Goal: Find specific page/section: Find specific page/section

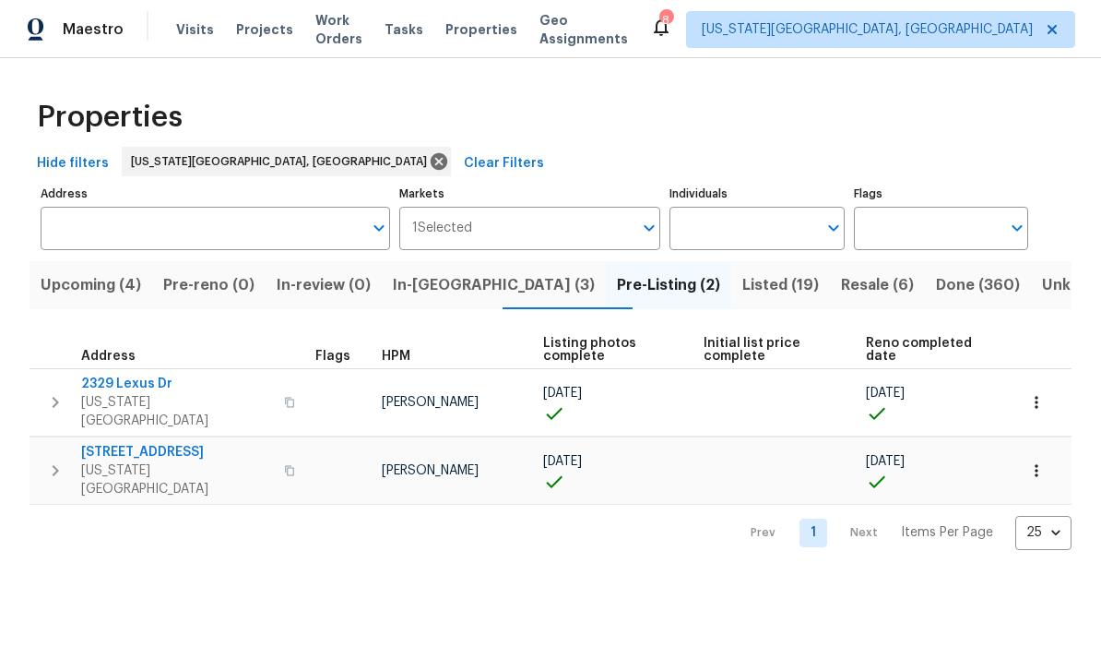
click at [268, 29] on span "Projects" at bounding box center [264, 29] width 57 height 18
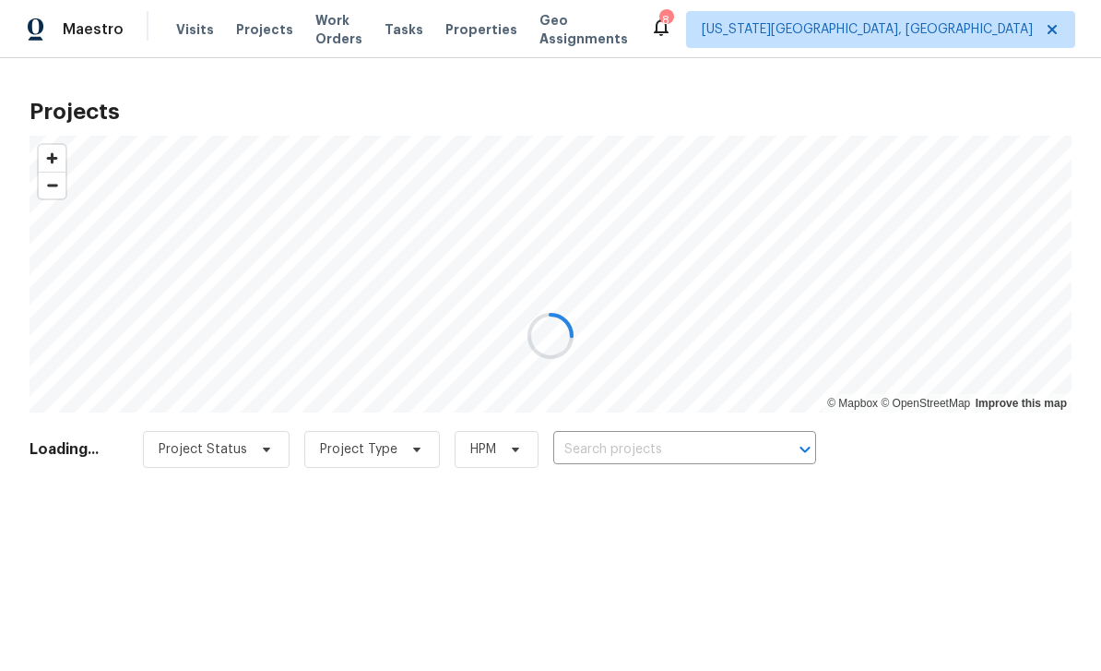
click at [706, 453] on div at bounding box center [550, 335] width 1101 height 671
click at [693, 458] on div at bounding box center [550, 335] width 1101 height 671
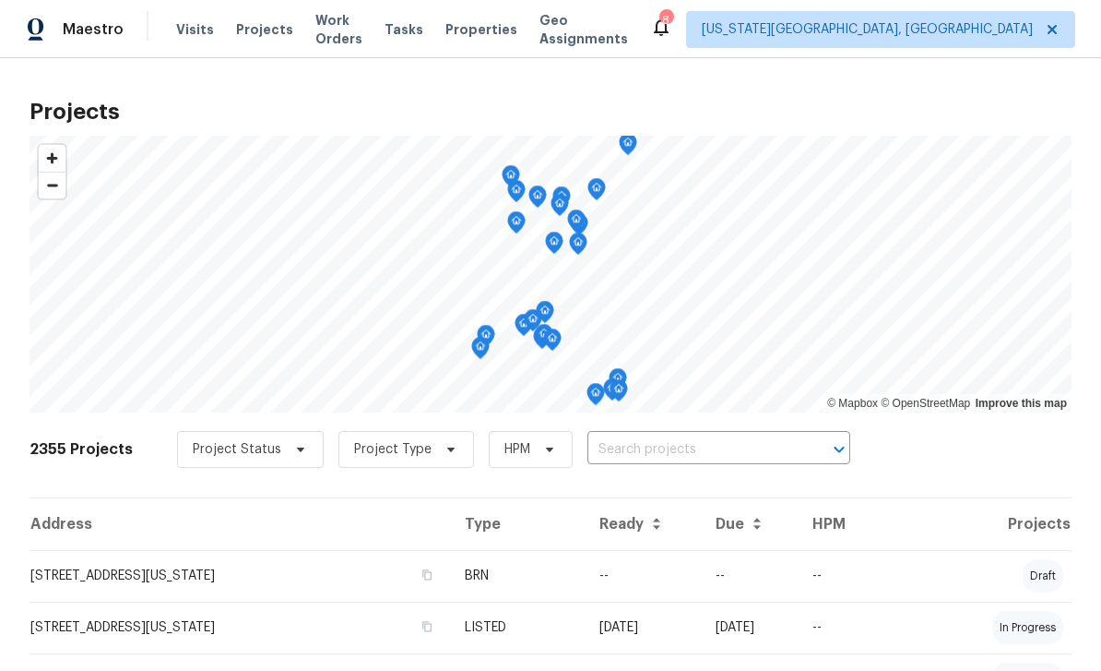
click at [697, 446] on input "text" at bounding box center [693, 449] width 211 height 29
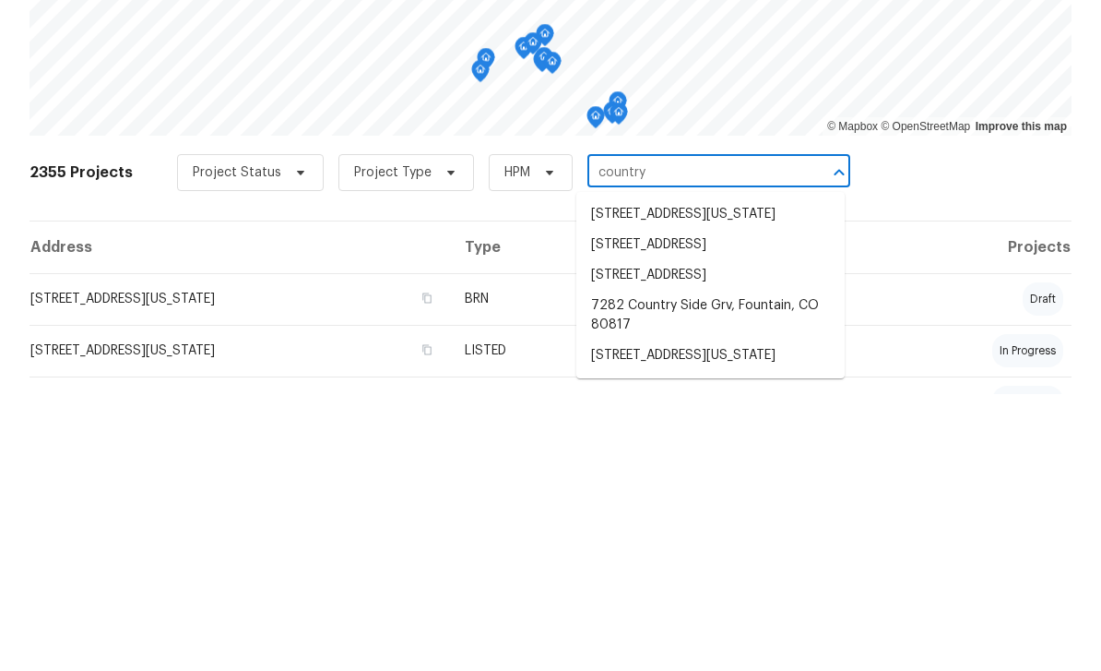
type input "country s"
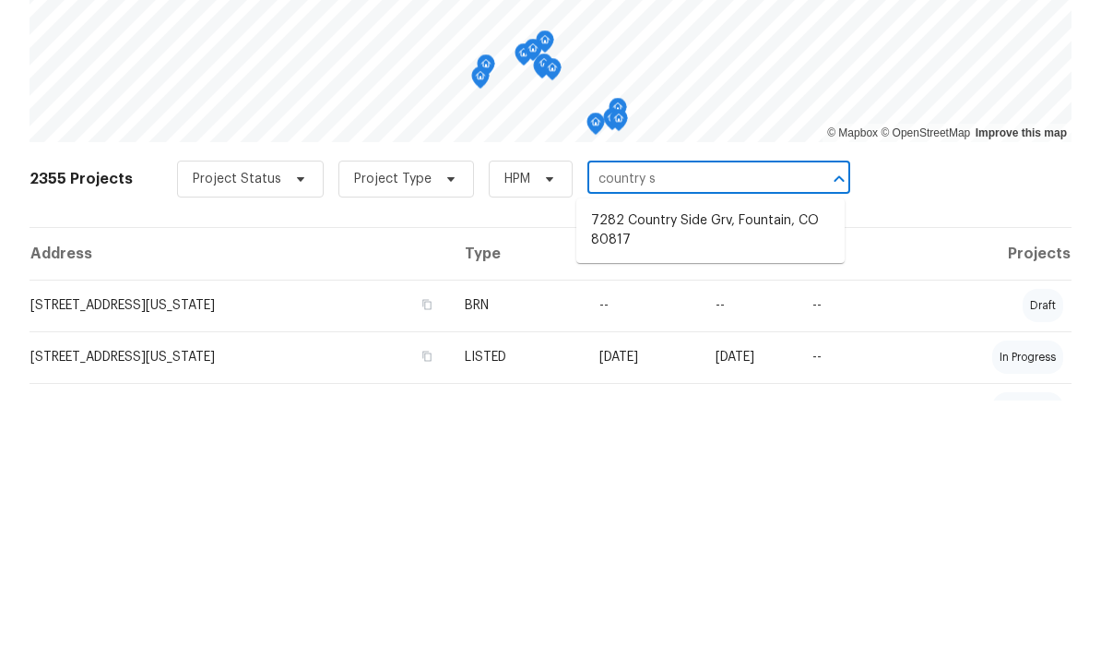
click at [707, 476] on li "7282 Country Side Grv, Fountain, CO 80817" at bounding box center [710, 501] width 268 height 50
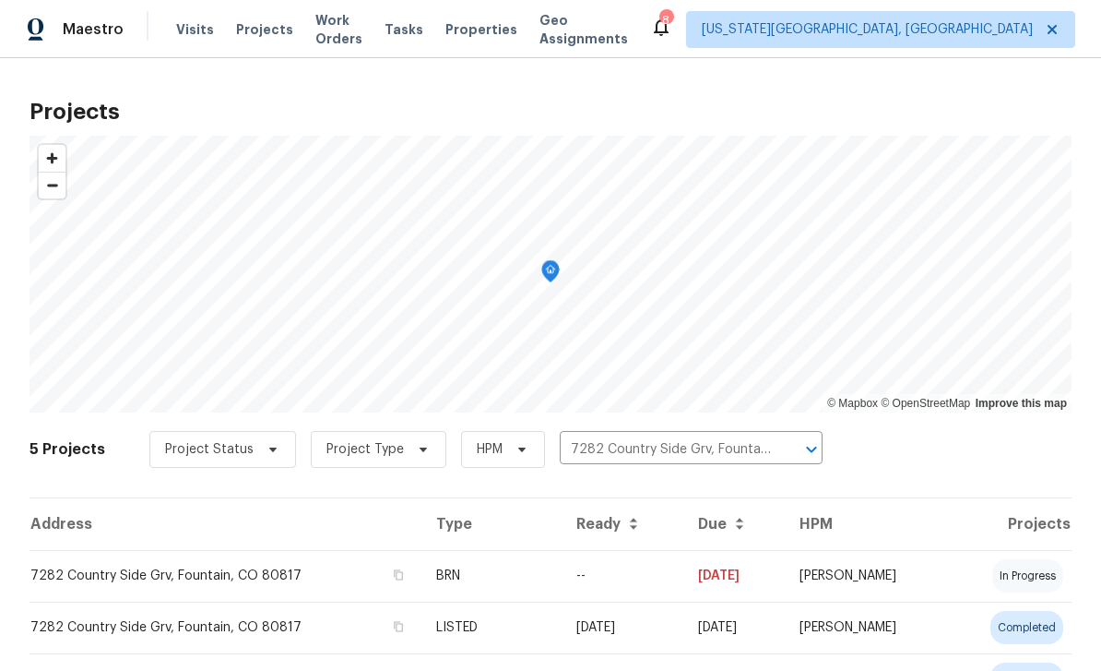
click at [307, 584] on td "7282 Country Side Grv, Fountain, CO 80817" at bounding box center [226, 576] width 392 height 52
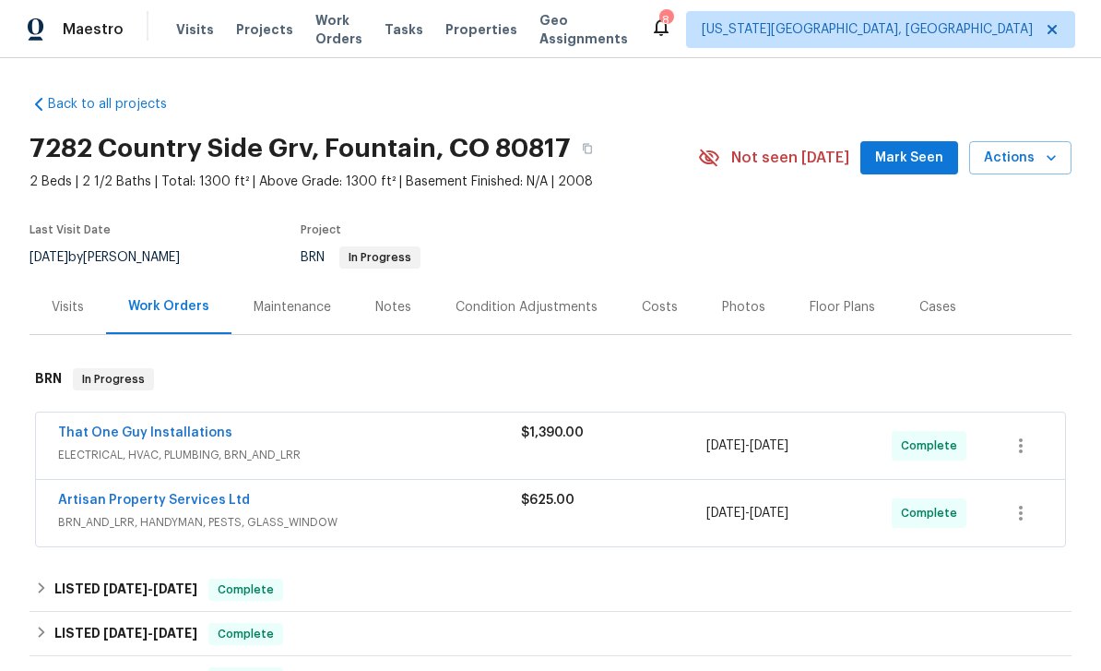
click at [386, 456] on span "ELECTRICAL, HVAC, PLUMBING, BRN_AND_LRR" at bounding box center [289, 454] width 463 height 18
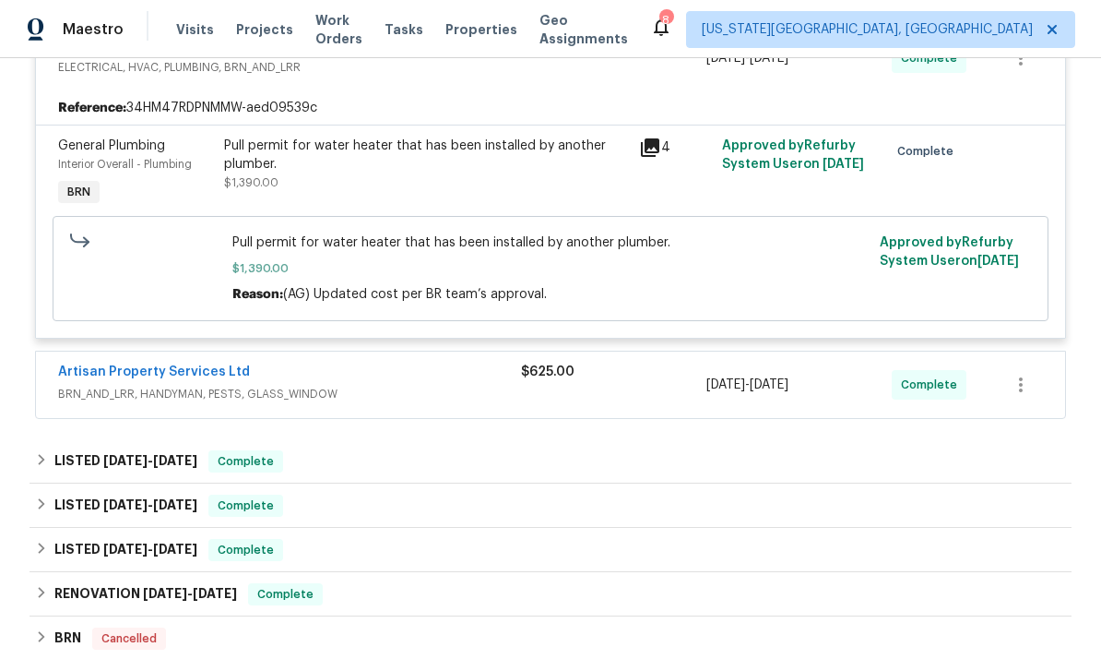
scroll to position [396, 0]
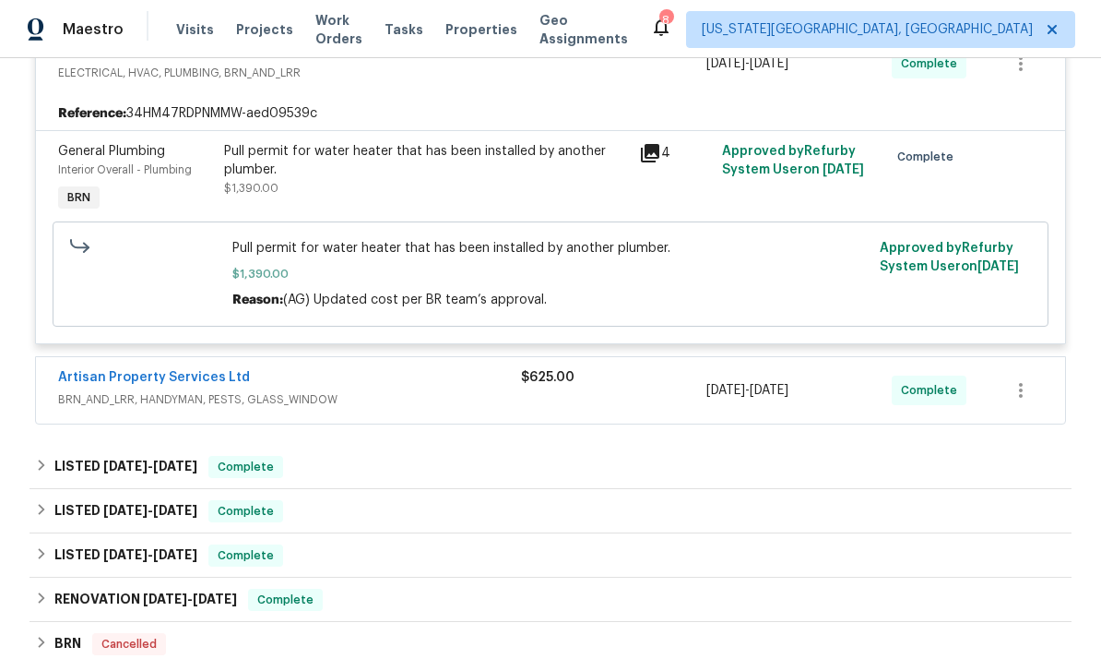
click at [386, 408] on span "BRN_AND_LRR, HANDYMAN, PESTS, GLASS_WINDOW" at bounding box center [289, 399] width 463 height 18
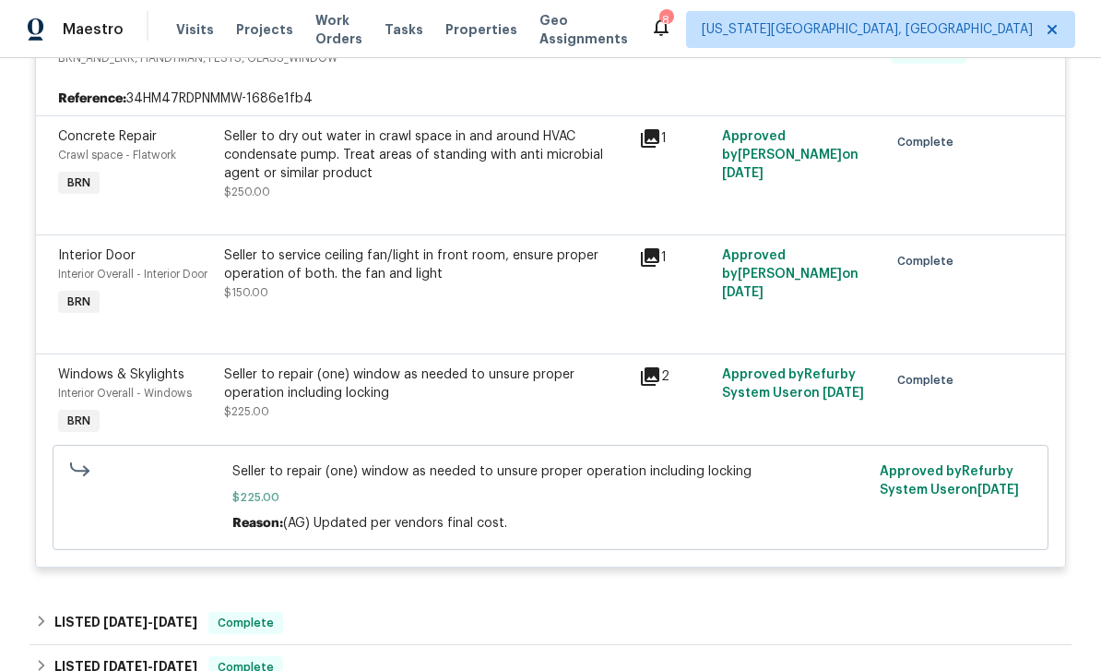
scroll to position [739, 0]
click at [491, 177] on div "Seller to dry out water in crawl space in and around HVAC condensate pump. Trea…" at bounding box center [426, 153] width 404 height 55
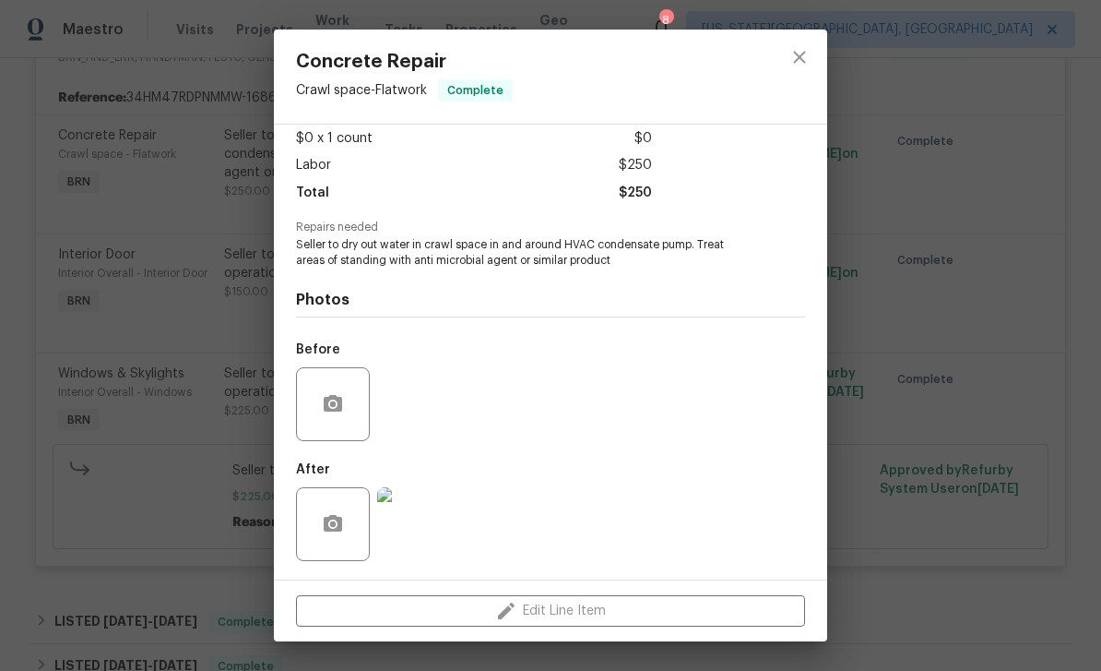
scroll to position [106, 0]
click at [422, 528] on img at bounding box center [414, 524] width 74 height 74
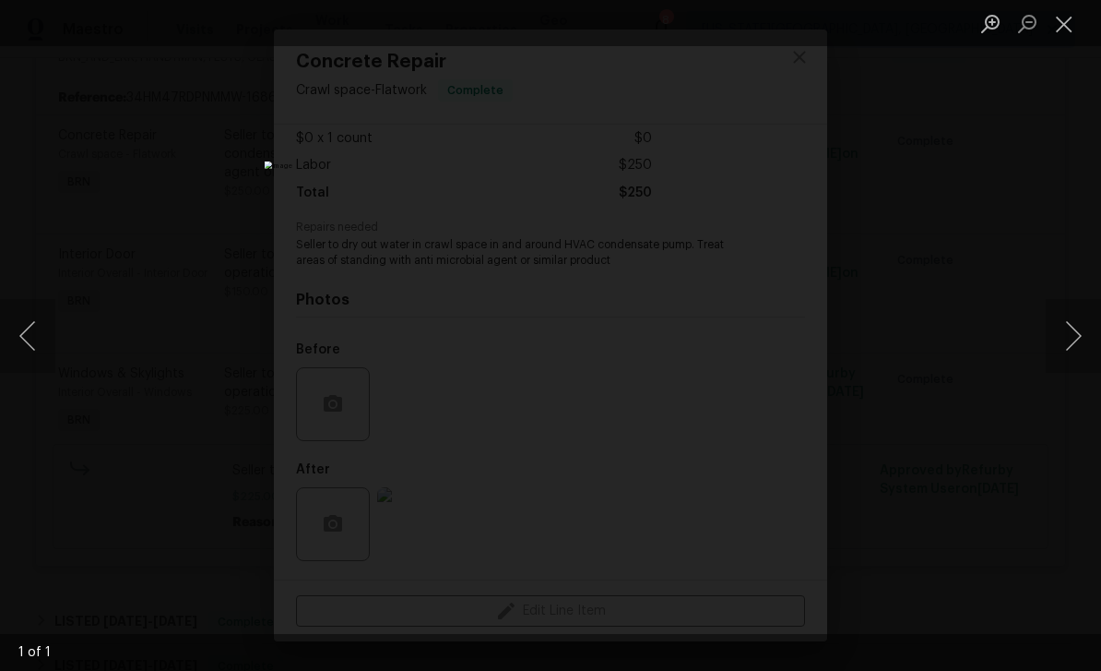
click at [1075, 330] on button "Next image" at bounding box center [1073, 336] width 55 height 74
click at [1067, 346] on button "Next image" at bounding box center [1073, 336] width 55 height 74
click at [1066, 346] on button "Next image" at bounding box center [1073, 336] width 55 height 74
click at [1066, 30] on button "Close lightbox" at bounding box center [1064, 23] width 37 height 32
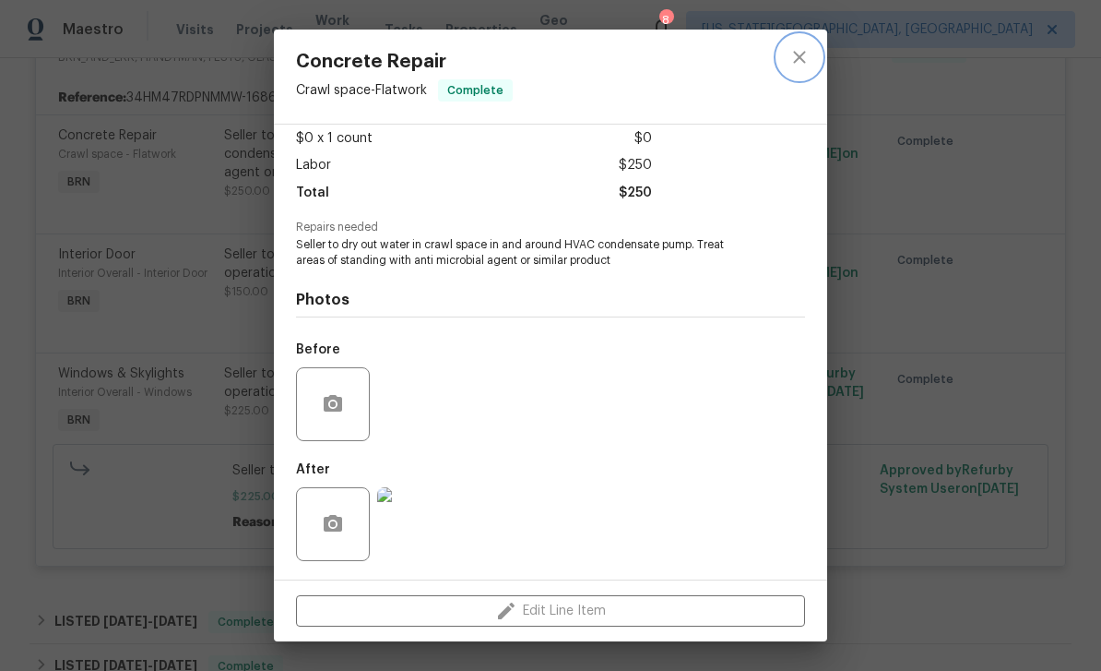
click at [794, 60] on icon "close" at bounding box center [800, 57] width 22 height 22
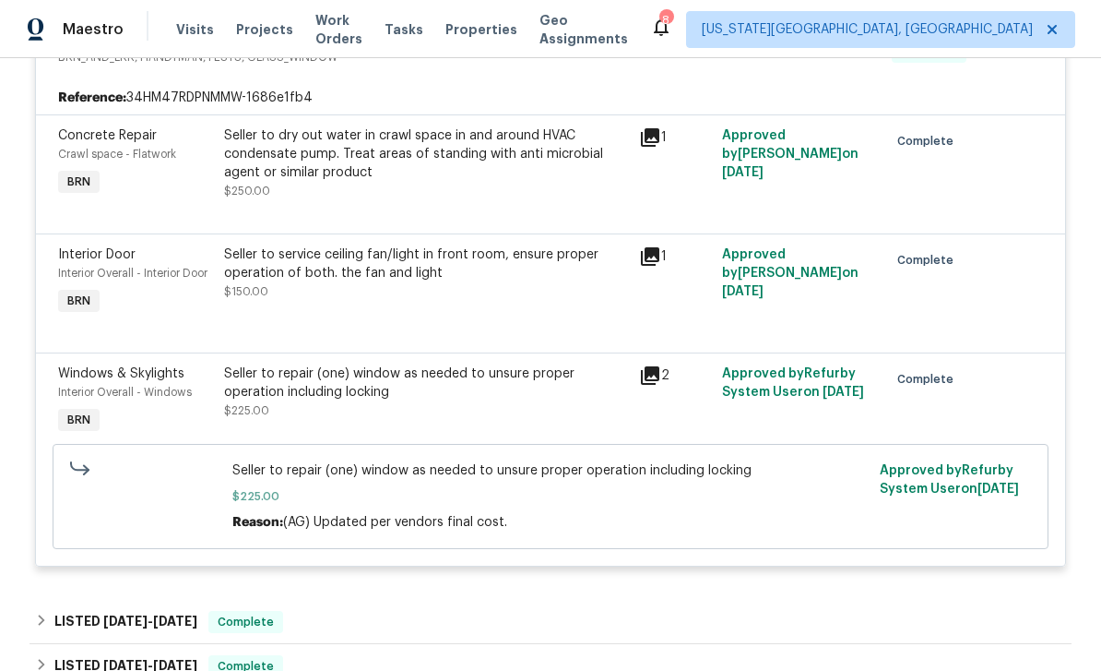
click at [449, 292] on div "Seller to service ceiling fan/light in front room, ensure proper operation of b…" at bounding box center [426, 272] width 404 height 55
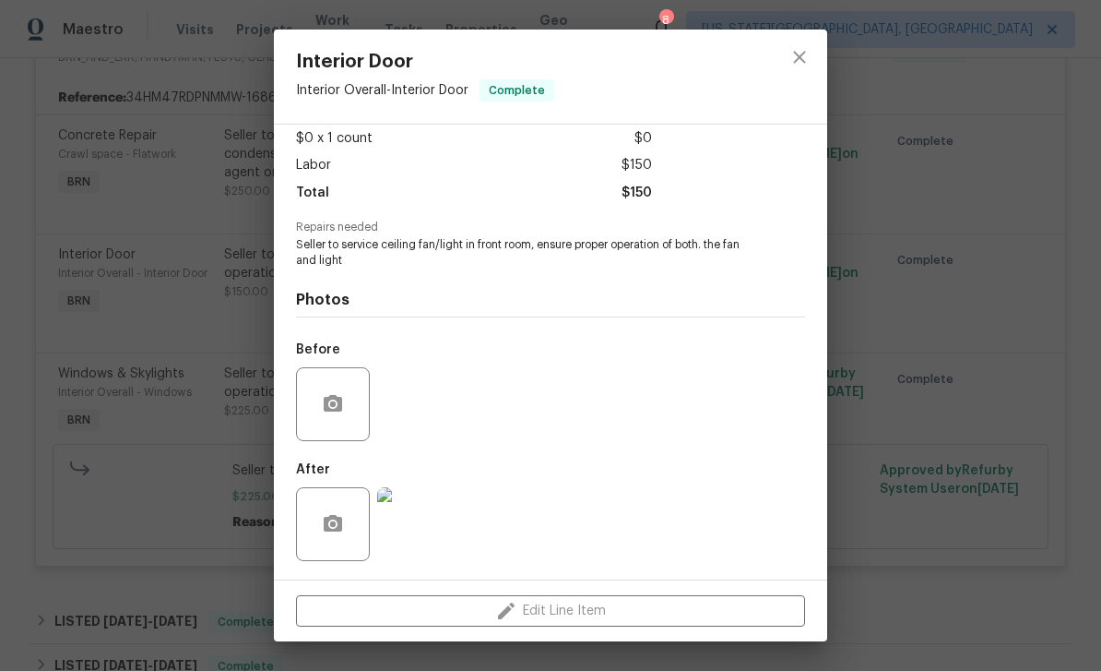
click at [420, 535] on img at bounding box center [414, 524] width 74 height 74
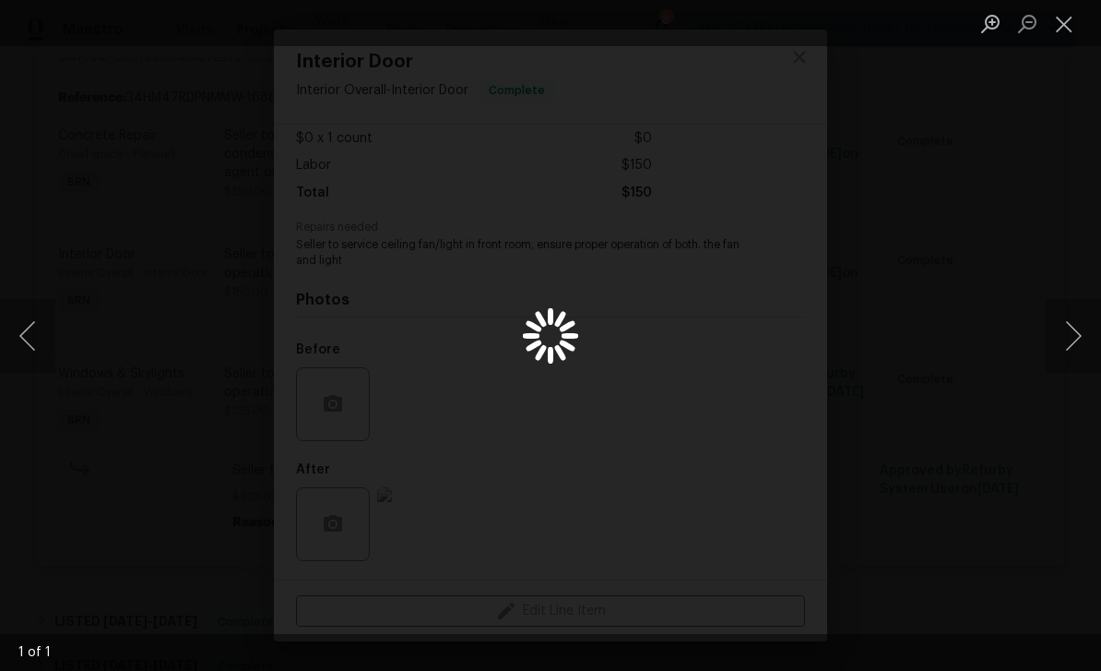
click at [432, 522] on div "Lightbox" at bounding box center [550, 335] width 1101 height 671
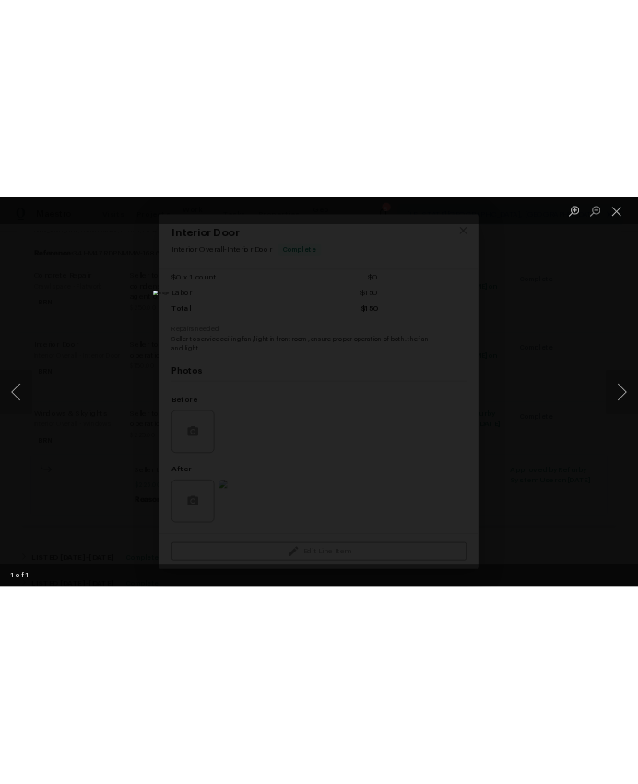
scroll to position [47, 0]
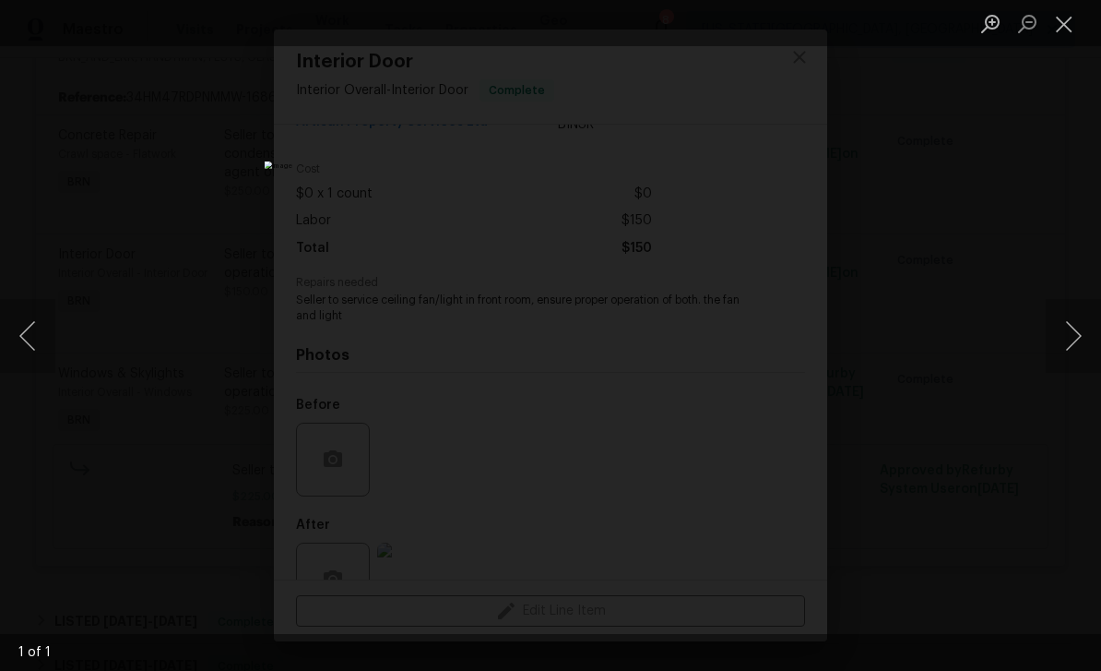
click at [1067, 28] on button "Close lightbox" at bounding box center [1064, 23] width 37 height 32
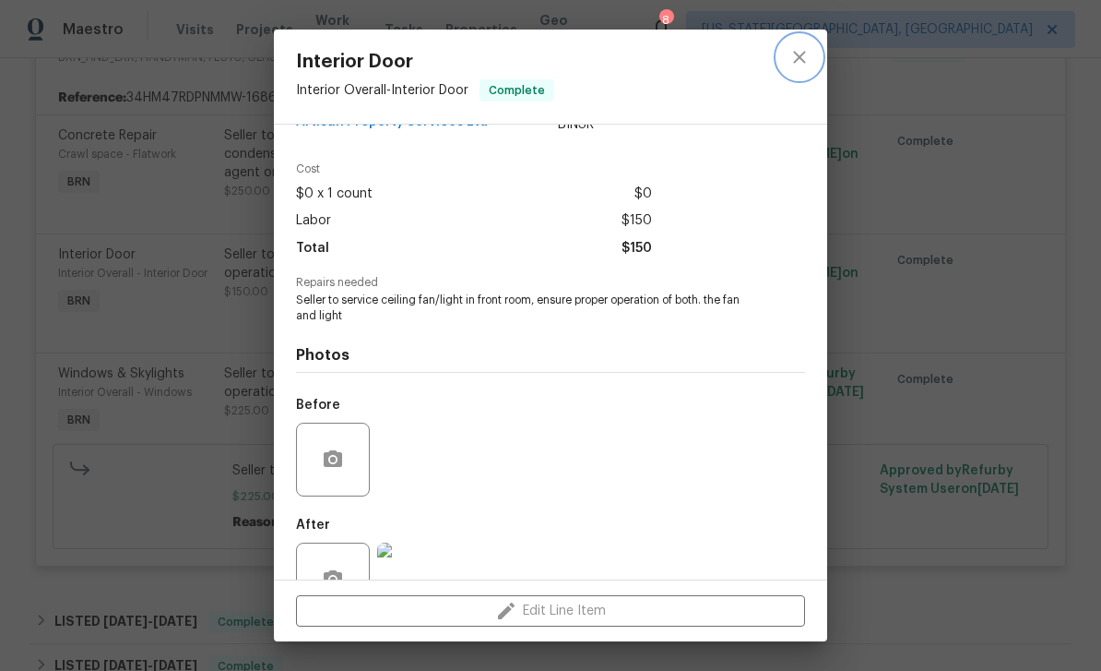
click at [799, 60] on icon "close" at bounding box center [800, 57] width 22 height 22
